Goal: Information Seeking & Learning: Learn about a topic

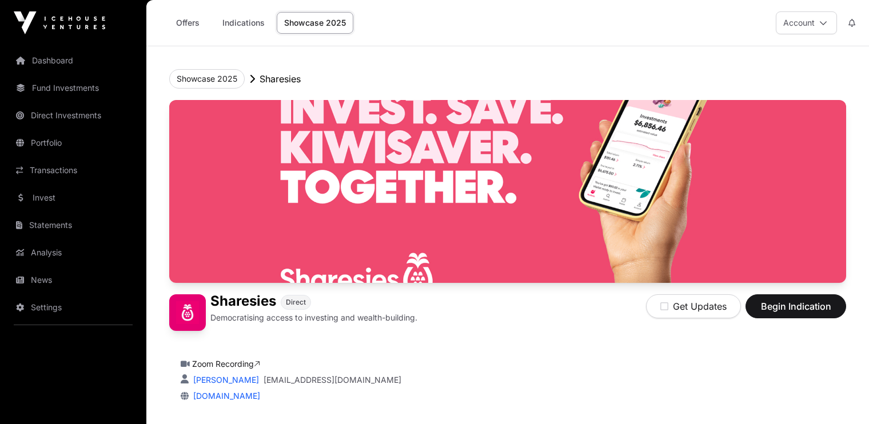
scroll to position [208, 0]
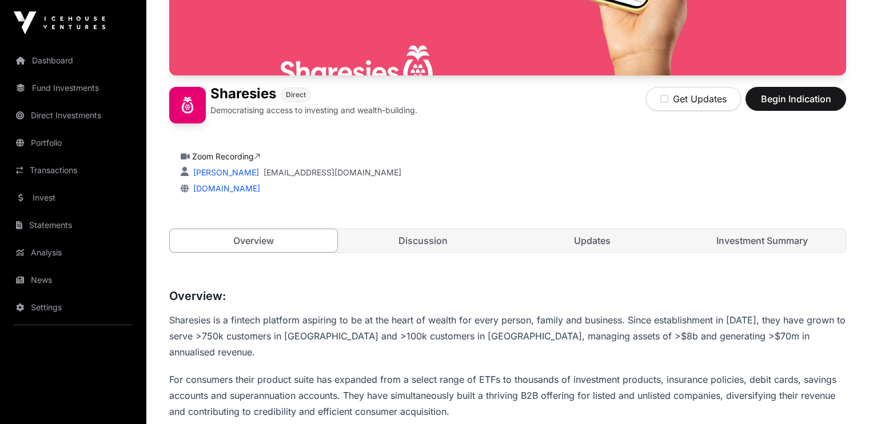
click at [724, 236] on link "Investment Summary" at bounding box center [763, 240] width 168 height 23
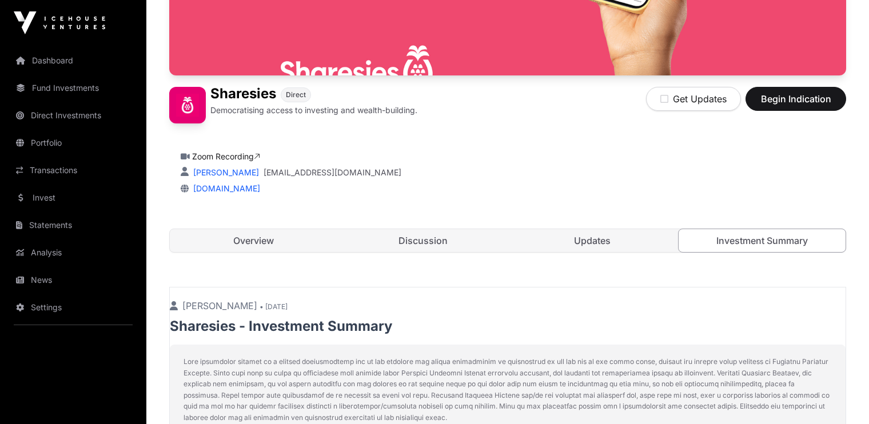
click at [594, 242] on link "Updates" at bounding box center [593, 240] width 168 height 23
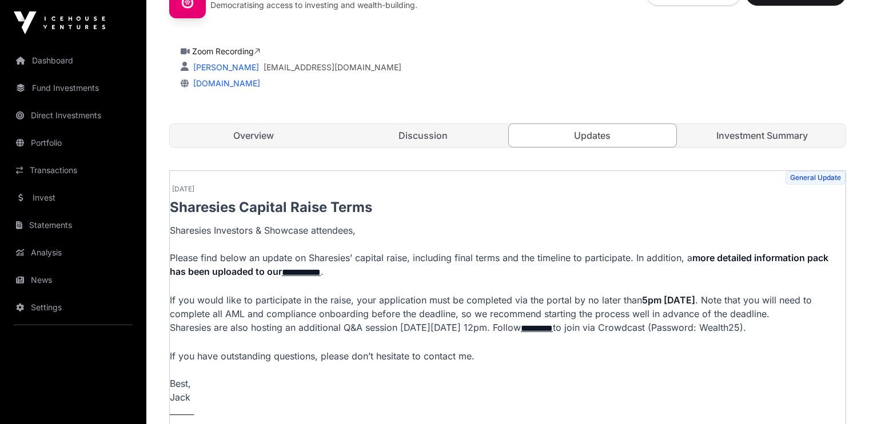
scroll to position [312, 0]
click at [420, 135] on link "Discussion" at bounding box center [424, 136] width 168 height 23
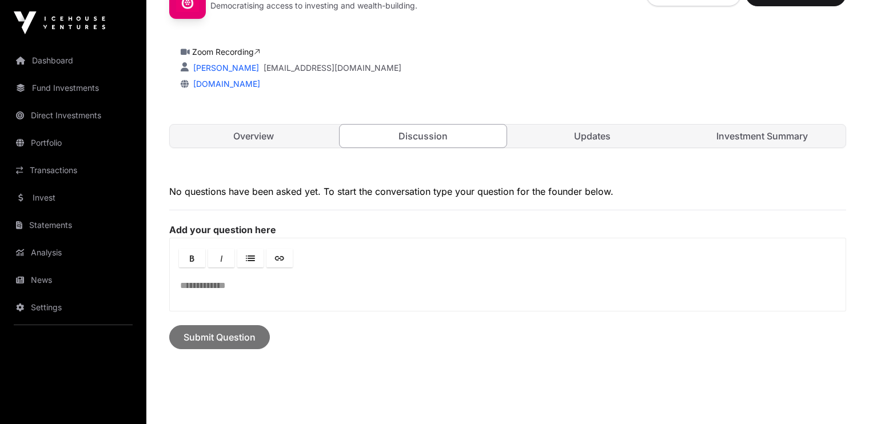
click at [254, 133] on link "Overview" at bounding box center [254, 136] width 168 height 23
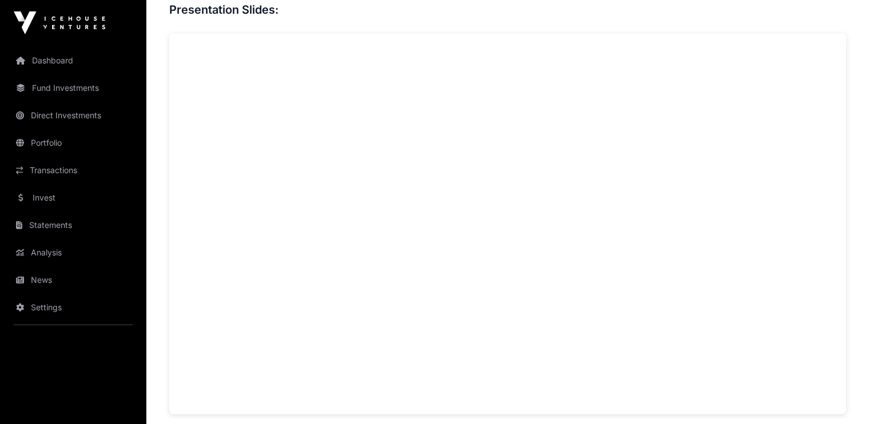
scroll to position [844, 0]
